Goal: Download file/media

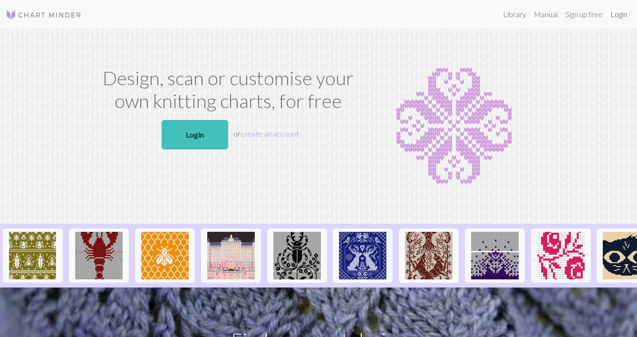
click at [613, 14] on link "Login" at bounding box center [618, 14] width 25 height 19
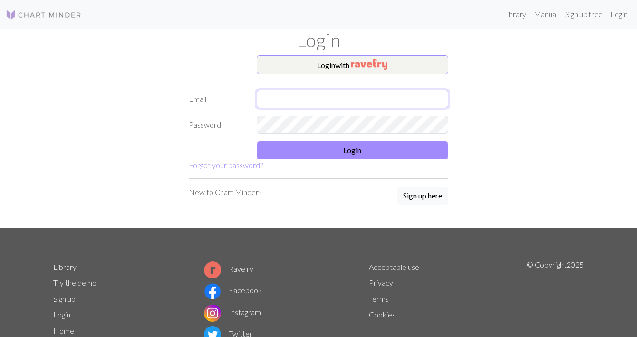
type input "[EMAIL_ADDRESS][DOMAIN_NAME]"
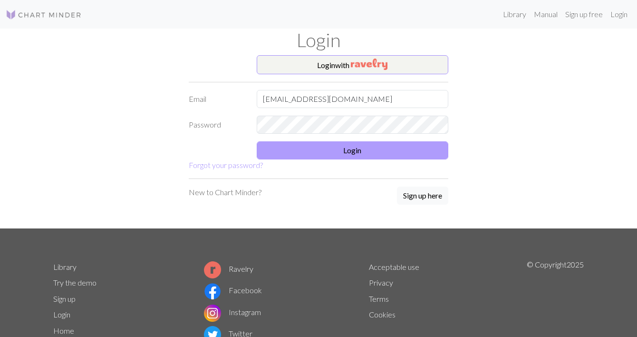
click at [323, 146] on button "Login" at bounding box center [353, 150] width 192 height 18
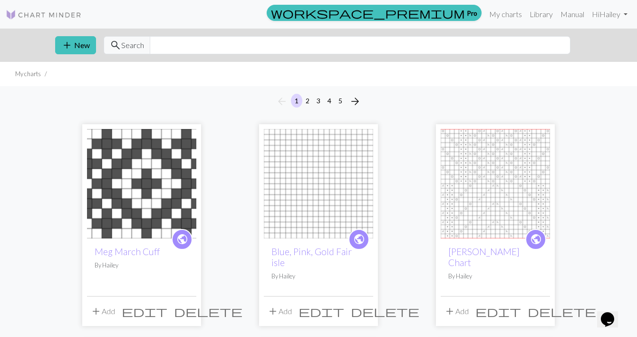
click at [340, 103] on button "5" at bounding box center [340, 101] width 11 height 14
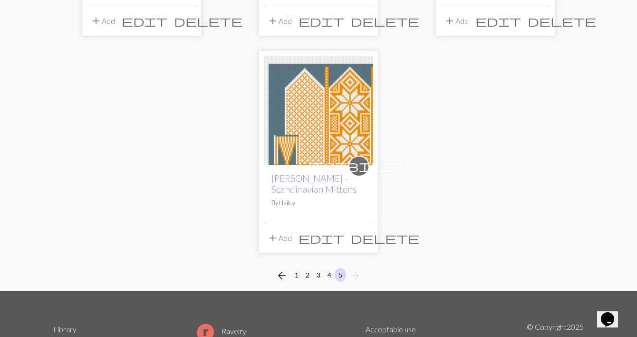
scroll to position [717, 0]
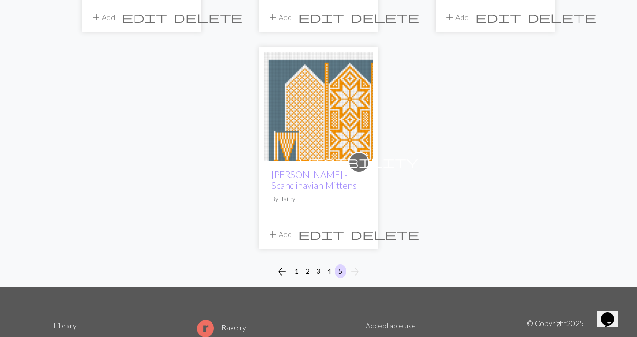
click at [329, 114] on img at bounding box center [318, 106] width 109 height 109
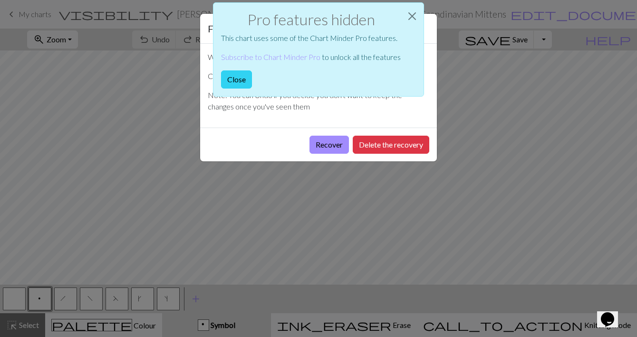
click at [236, 78] on button "Close" at bounding box center [236, 79] width 31 height 18
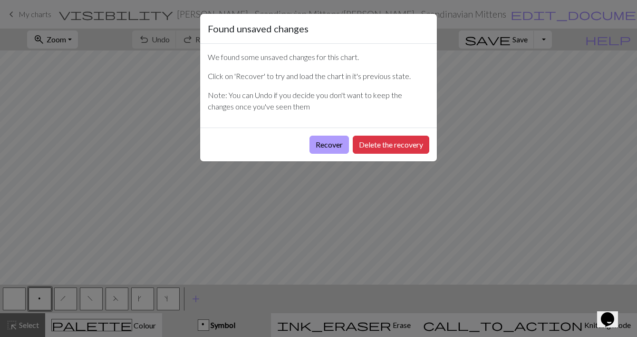
click at [334, 143] on button "Recover" at bounding box center [328, 144] width 39 height 18
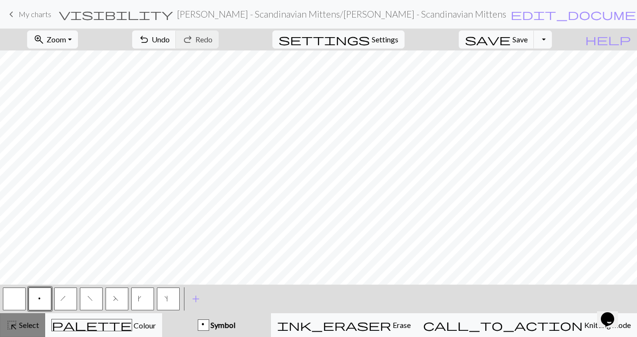
click at [19, 326] on span "Select" at bounding box center [28, 324] width 21 height 9
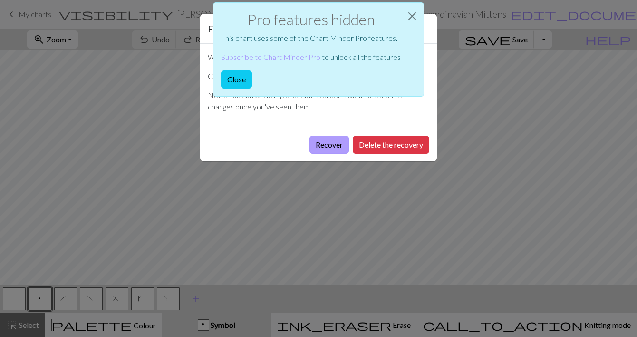
click at [338, 150] on button "Recover" at bounding box center [328, 144] width 39 height 18
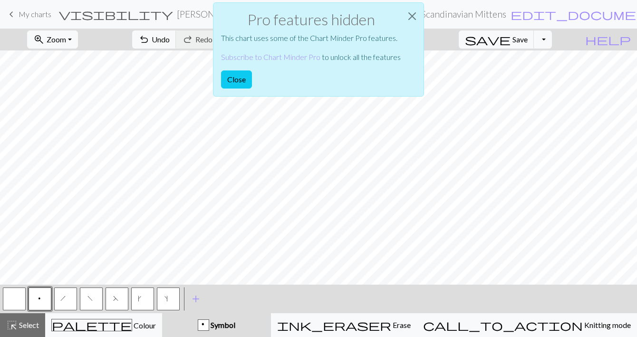
click at [89, 38] on div "Pro features hidden This chart uses some of the Chart Minder Pro features. Subs…" at bounding box center [318, 52] width 637 height 104
click at [230, 78] on button "Close" at bounding box center [236, 79] width 31 height 18
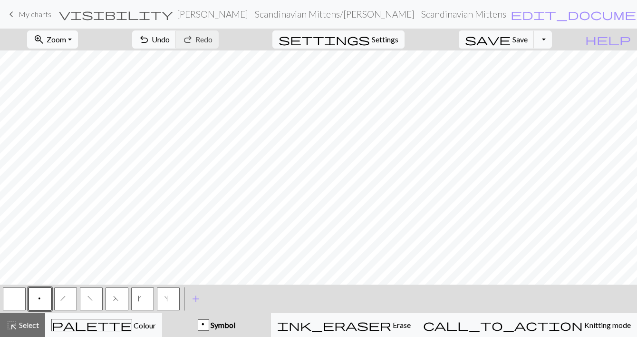
click at [66, 37] on span "Zoom" at bounding box center [56, 39] width 19 height 9
click at [69, 115] on button "50%" at bounding box center [65, 113] width 75 height 15
click at [52, 67] on div "zoom_in Zoom Zoom Fit all Fit width Fit height 50% 100% 150% 200% undo Undo Und…" at bounding box center [318, 183] width 637 height 308
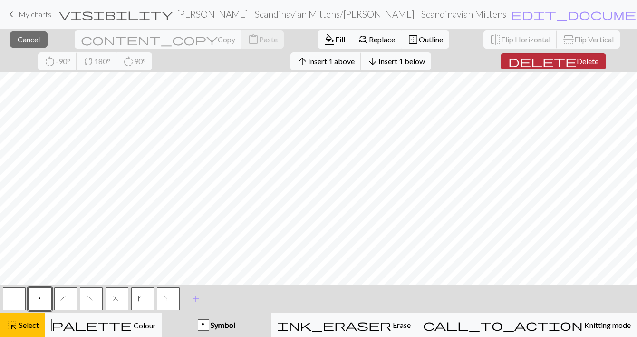
click at [577, 65] on span "Delete" at bounding box center [588, 61] width 22 height 9
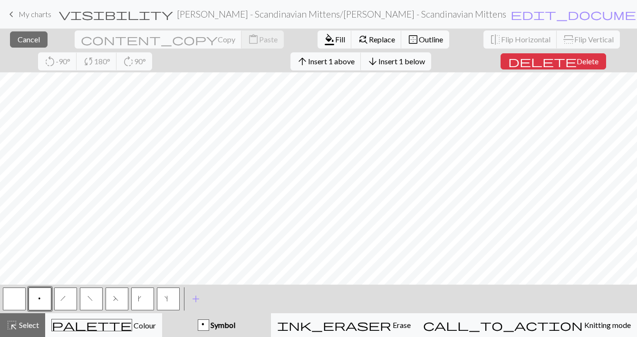
click at [52, 72] on div "close Cancel content_copy Copy content_paste Paste format_color_fill Fill find_…" at bounding box center [318, 183] width 637 height 308
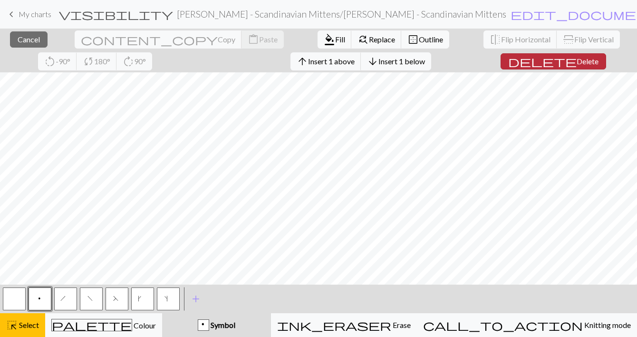
click at [577, 57] on span "Delete" at bounding box center [588, 61] width 22 height 9
click at [508, 55] on span "delete" at bounding box center [542, 61] width 68 height 13
click at [508, 58] on span "delete" at bounding box center [542, 61] width 68 height 13
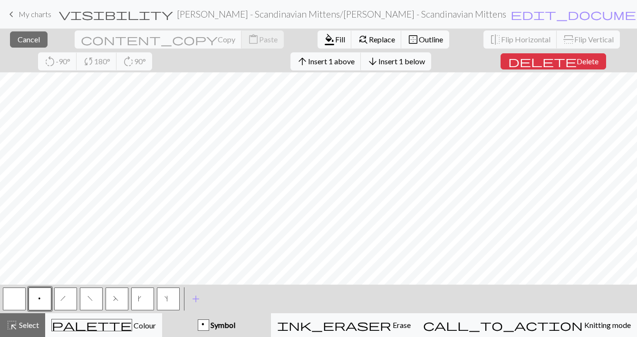
click at [584, 71] on div "close Cancel content_copy Copy content_paste Paste format_color_fill Fill find_…" at bounding box center [318, 183] width 637 height 308
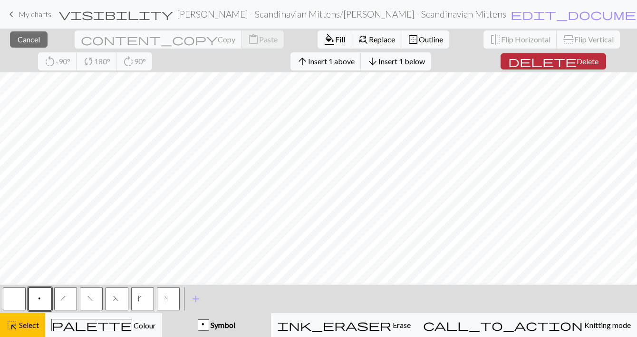
click at [577, 61] on span "Delete" at bounding box center [588, 61] width 22 height 9
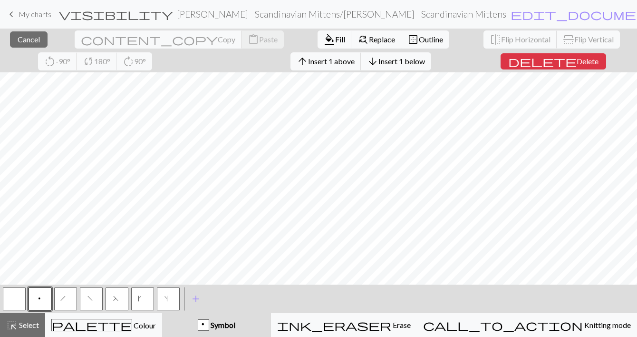
click at [584, 67] on div "close Cancel content_copy Copy content_paste Paste format_color_fill Fill find_…" at bounding box center [318, 183] width 637 height 308
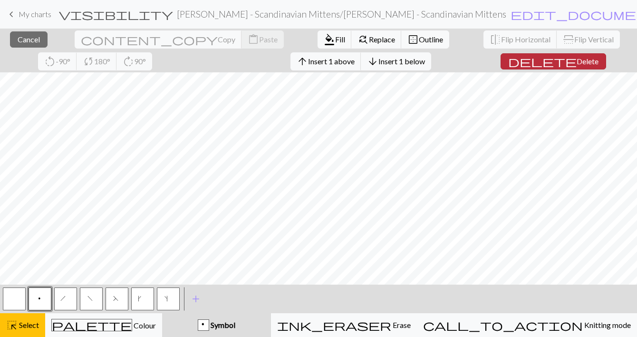
click at [508, 59] on span "delete" at bounding box center [542, 61] width 68 height 13
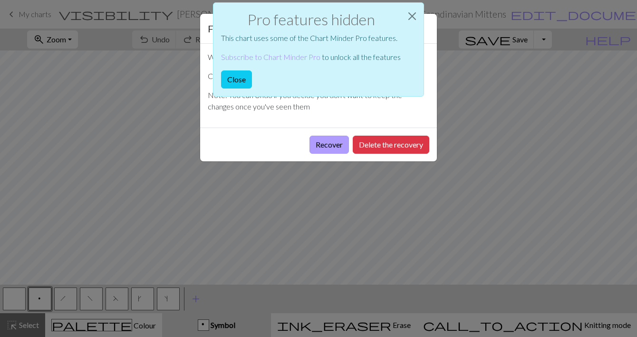
click at [330, 142] on button "Recover" at bounding box center [328, 144] width 39 height 18
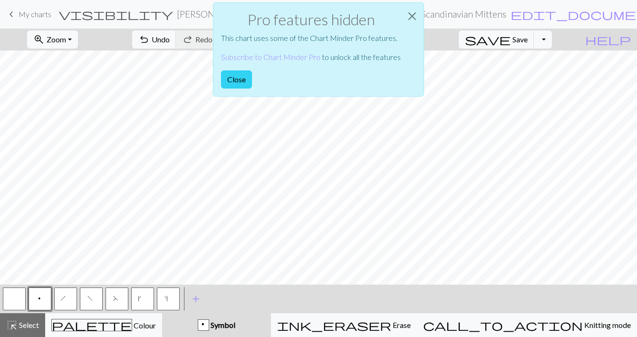
click at [236, 73] on button "Close" at bounding box center [236, 79] width 31 height 18
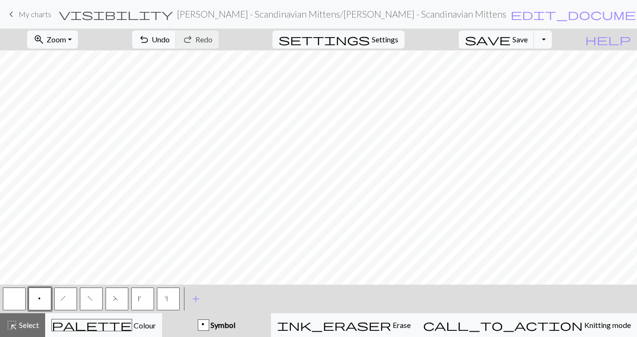
scroll to position [512, 0]
click at [78, 35] on button "zoom_in Zoom Zoom" at bounding box center [52, 39] width 51 height 18
click at [67, 116] on button "50%" at bounding box center [65, 113] width 75 height 15
click at [22, 320] on span "Select" at bounding box center [28, 324] width 21 height 9
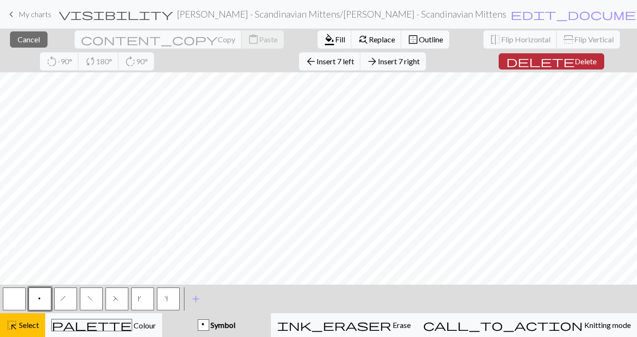
click at [575, 60] on span "Delete" at bounding box center [586, 61] width 22 height 9
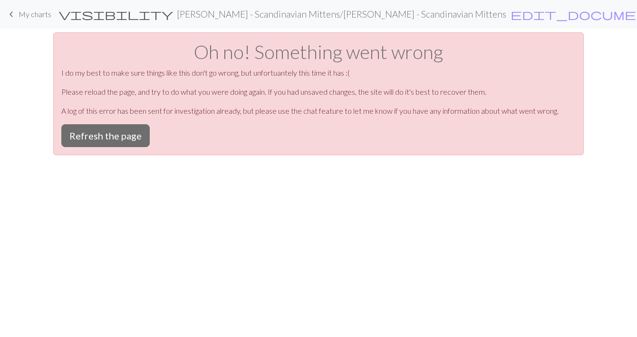
scroll to position [0, 0]
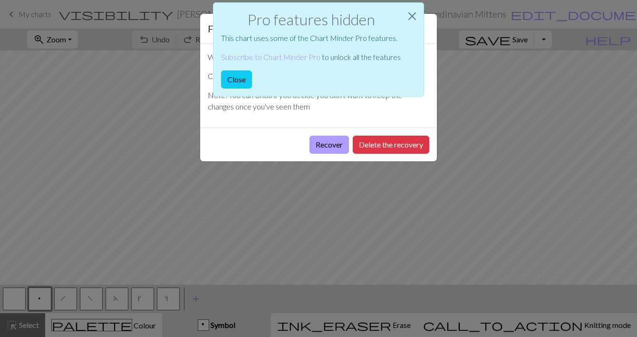
click at [326, 149] on button "Recover" at bounding box center [328, 144] width 39 height 18
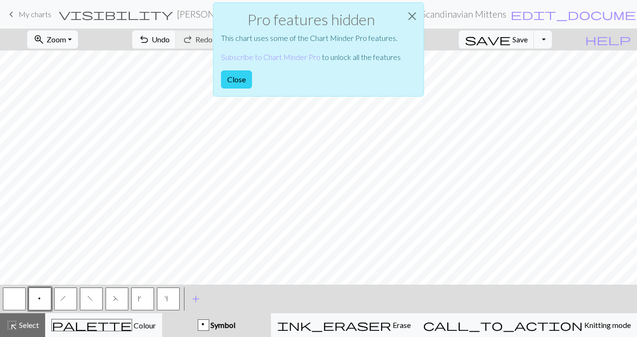
click at [238, 79] on button "Close" at bounding box center [236, 79] width 31 height 18
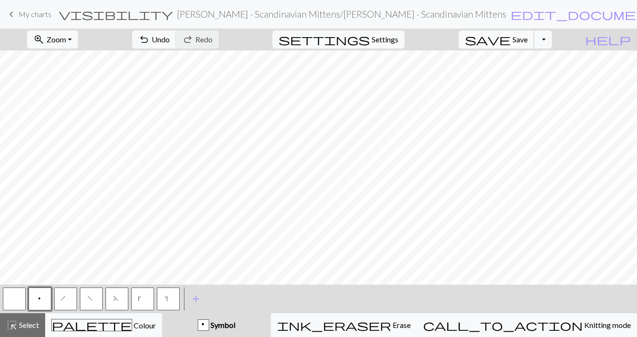
click at [510, 39] on span "save" at bounding box center [488, 39] width 46 height 13
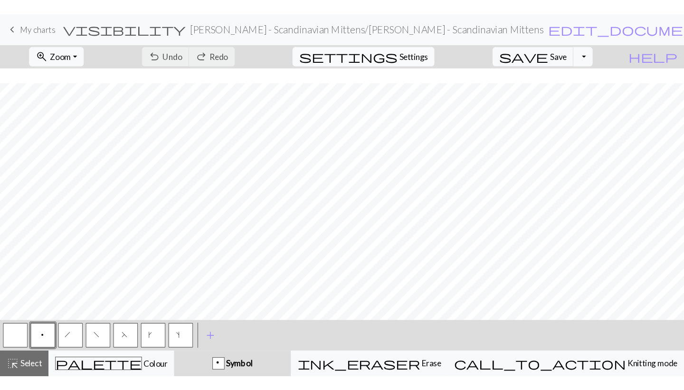
scroll to position [72, 0]
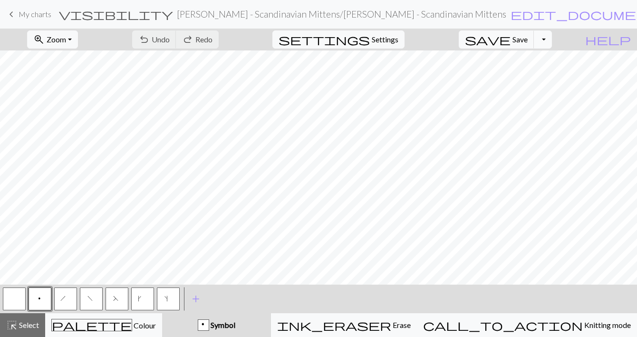
click at [552, 39] on button "Toggle Dropdown" at bounding box center [543, 39] width 18 height 18
click at [528, 76] on button "save_alt Download" at bounding box center [473, 75] width 157 height 15
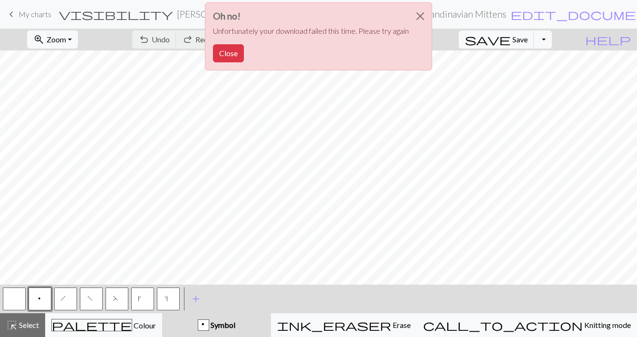
click at [469, 40] on div "Oh no! Unfortunately your download failed this time. Please try again Close" at bounding box center [318, 39] width 637 height 78
click at [93, 39] on div "Oh no! Unfortunately your download failed this time. Please try again Close" at bounding box center [318, 39] width 637 height 78
click at [89, 39] on div "Oh no! Unfortunately your download failed this time. Please try again Close" at bounding box center [318, 39] width 637 height 78
click at [227, 50] on button "Close" at bounding box center [228, 53] width 31 height 18
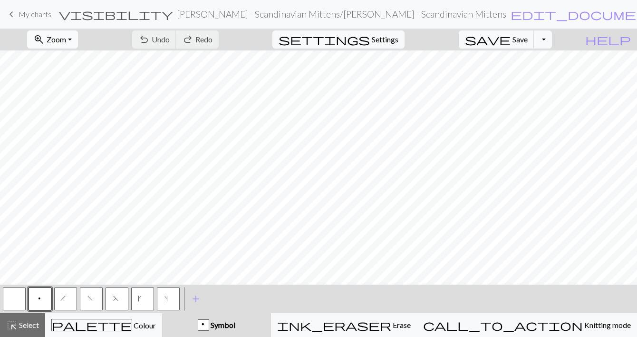
click at [78, 41] on button "zoom_in Zoom Zoom" at bounding box center [52, 39] width 51 height 18
click at [72, 110] on button "50%" at bounding box center [65, 113] width 75 height 15
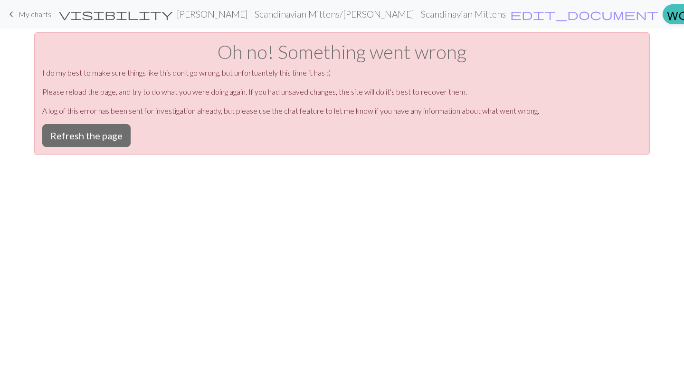
scroll to position [0, 0]
click at [69, 136] on button "Refresh the page" at bounding box center [86, 135] width 88 height 23
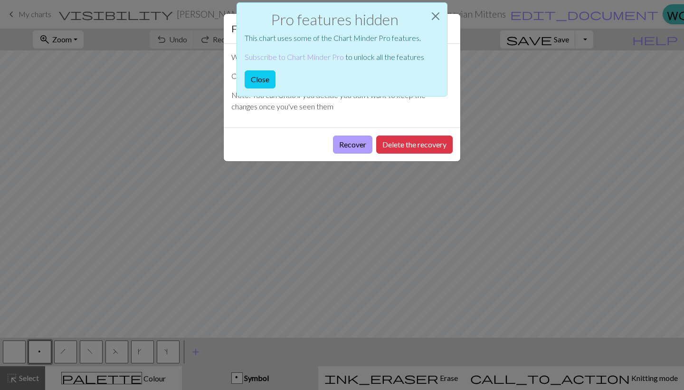
click at [352, 141] on button "Recover" at bounding box center [352, 144] width 39 height 18
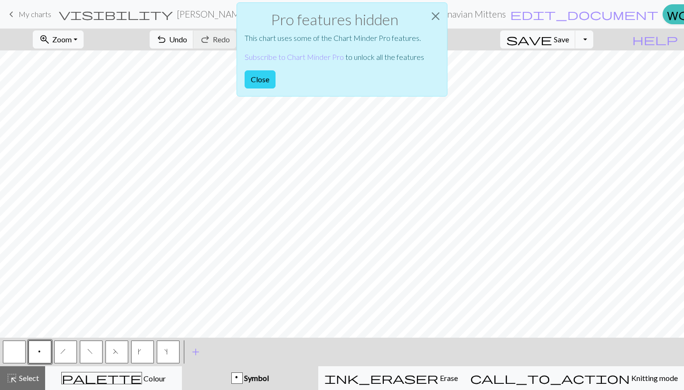
click at [262, 78] on button "Close" at bounding box center [260, 79] width 31 height 18
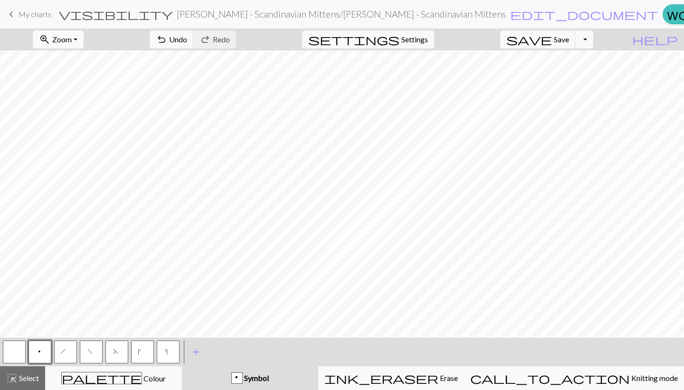
click at [72, 40] on span "Zoom" at bounding box center [61, 39] width 19 height 9
click at [81, 115] on button "50%" at bounding box center [70, 113] width 75 height 15
click at [594, 42] on button "Toggle Dropdown" at bounding box center [585, 39] width 18 height 18
click at [578, 79] on button "save_alt Download" at bounding box center [514, 75] width 157 height 15
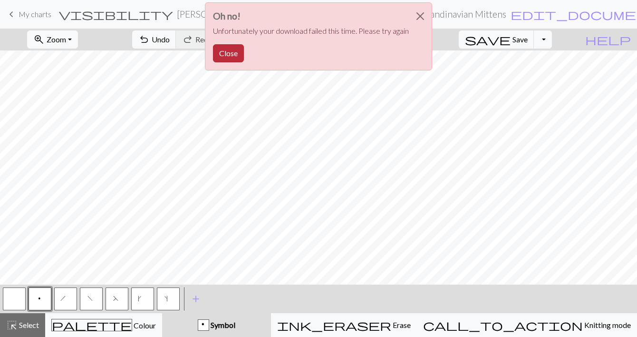
click at [226, 51] on button "Close" at bounding box center [228, 53] width 31 height 18
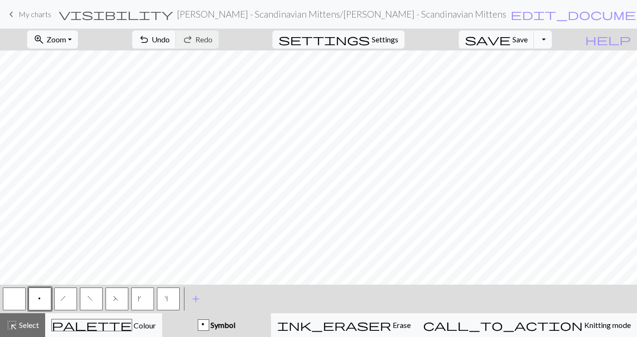
click at [552, 39] on button "Toggle Dropdown" at bounding box center [543, 39] width 18 height 18
click at [543, 75] on button "save_alt Download" at bounding box center [473, 75] width 157 height 15
click at [510, 16] on span "edit_document" at bounding box center [584, 14] width 148 height 13
select select "603b6cc921611d2e2dbe4622"
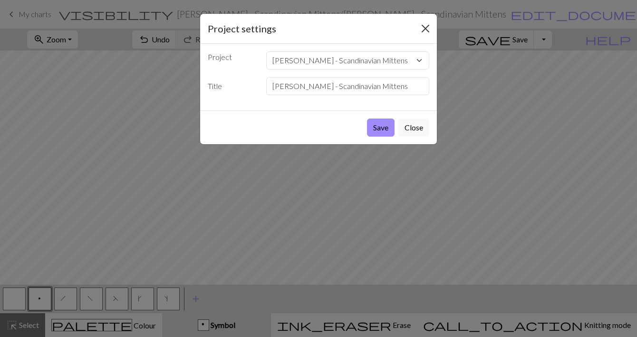
click at [424, 27] on button "Close" at bounding box center [425, 28] width 15 height 15
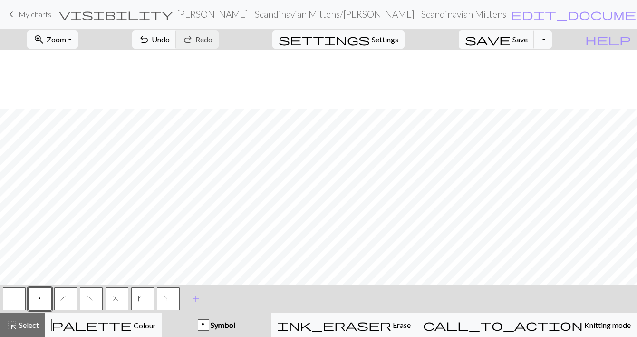
scroll to position [68, 0]
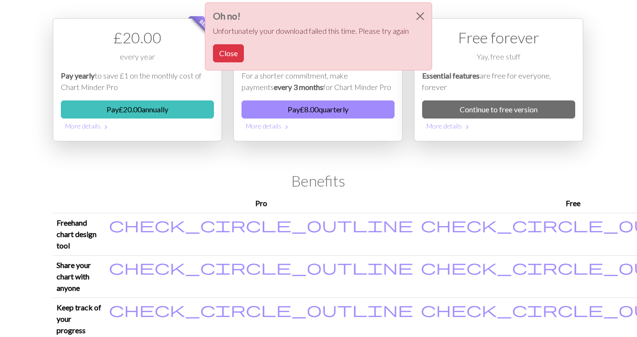
scroll to position [52, 0]
click at [223, 53] on button "Close" at bounding box center [228, 53] width 31 height 18
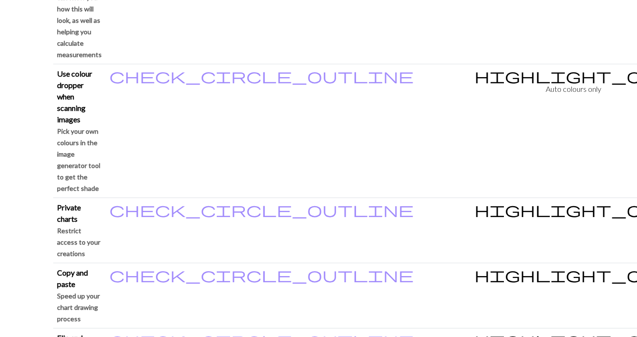
scroll to position [1031, 0]
